Goal: Navigation & Orientation: Go to known website

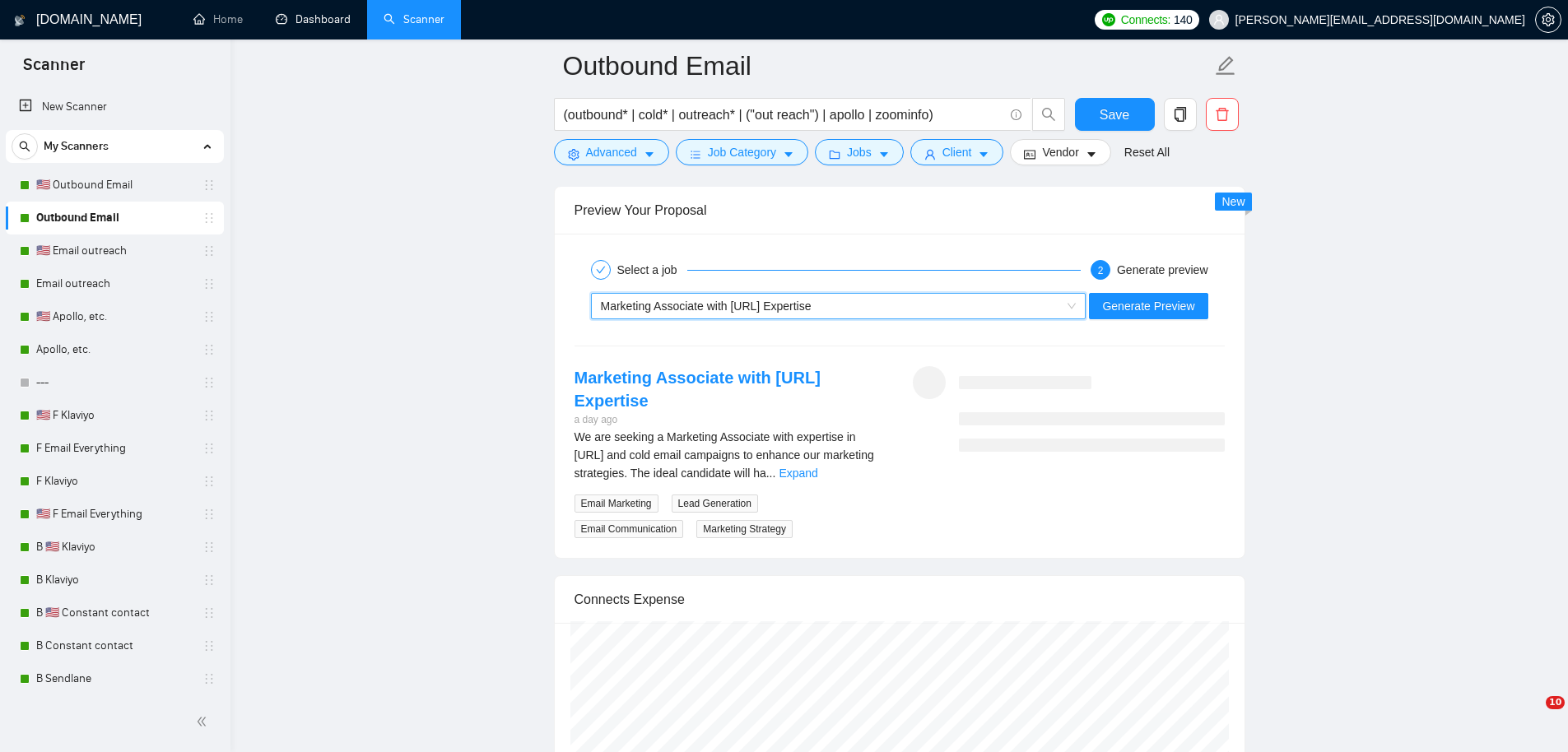
click at [302, 20] on link "Dashboard" at bounding box center [313, 19] width 75 height 14
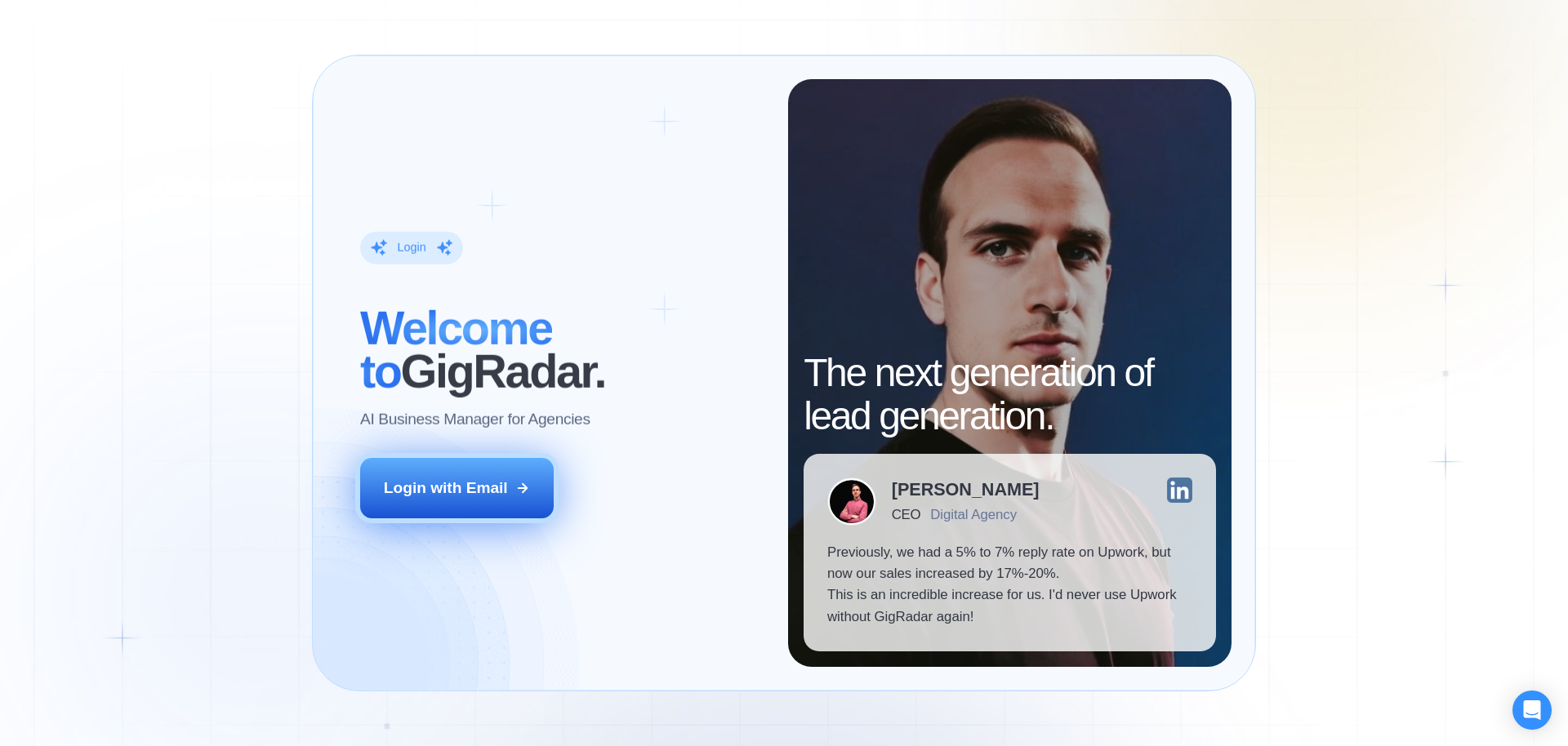
click at [478, 503] on button "Login with Email" at bounding box center [457, 489] width 195 height 61
